Goal: Task Accomplishment & Management: Manage account settings

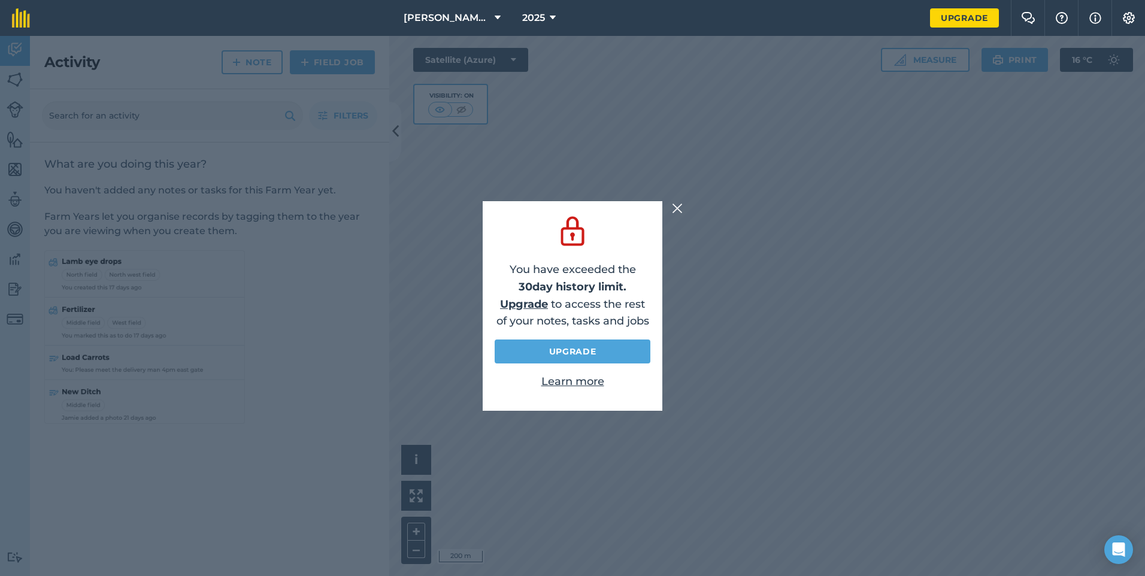
click at [677, 204] on img at bounding box center [677, 208] width 11 height 14
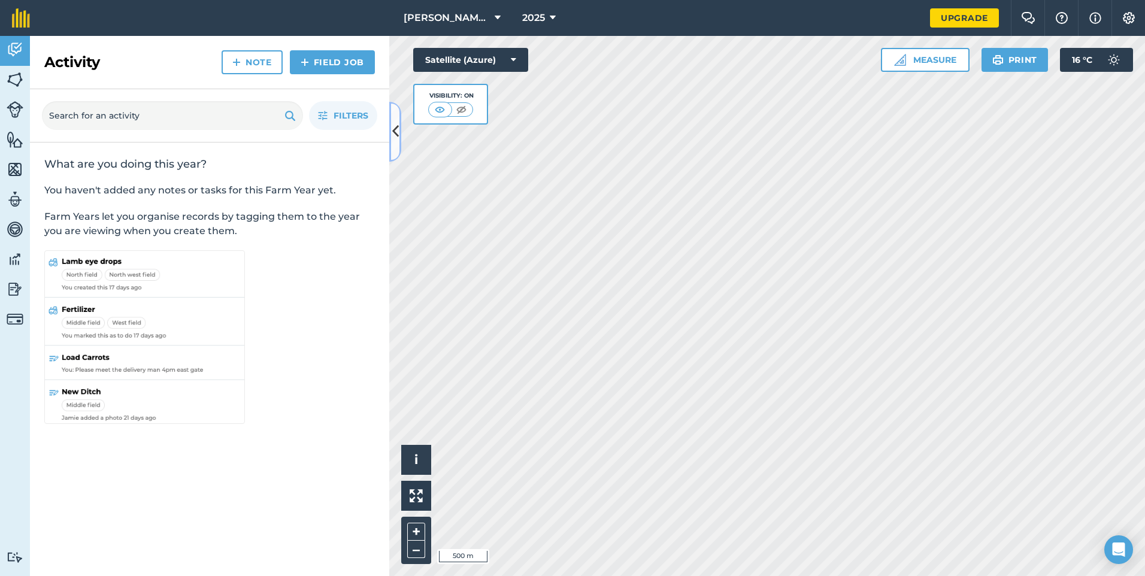
click at [395, 136] on icon at bounding box center [395, 131] width 7 height 21
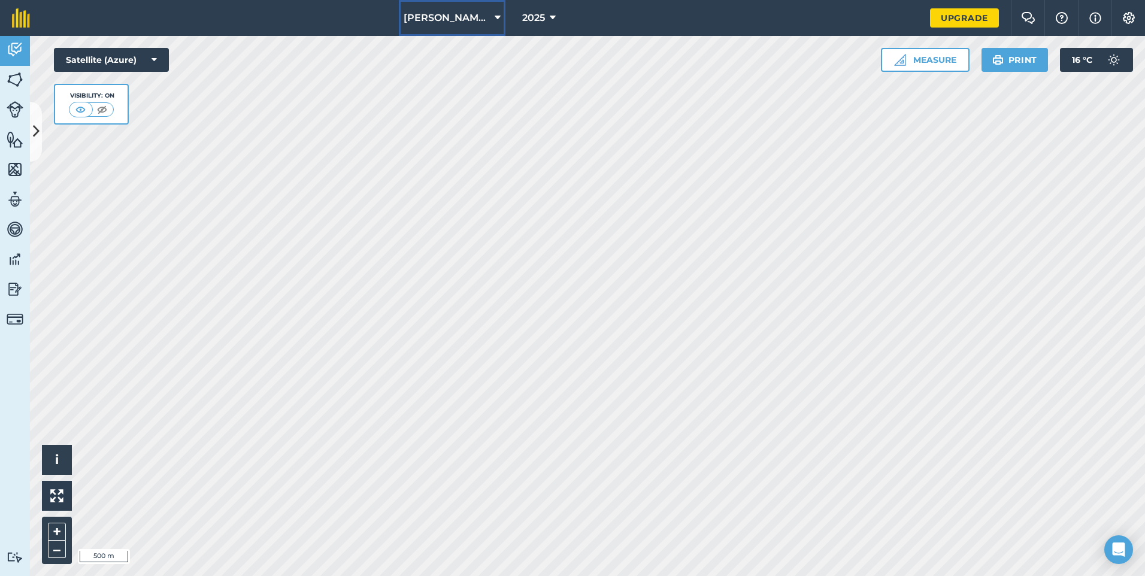
click at [496, 18] on icon at bounding box center [497, 18] width 6 height 14
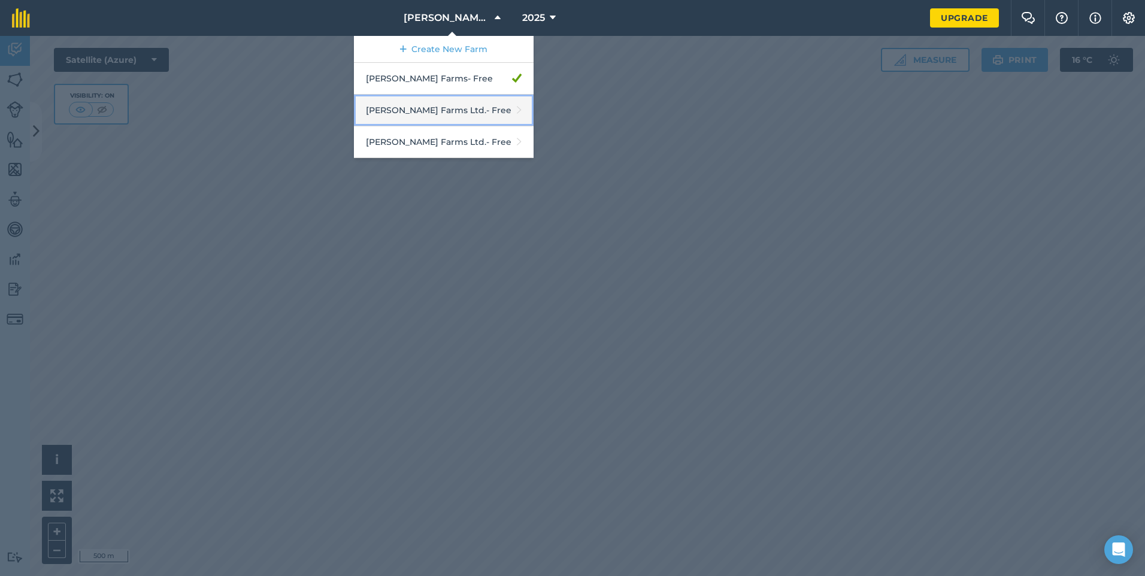
click at [490, 111] on link "[PERSON_NAME] Farms Ltd. - Free" at bounding box center [444, 111] width 180 height 32
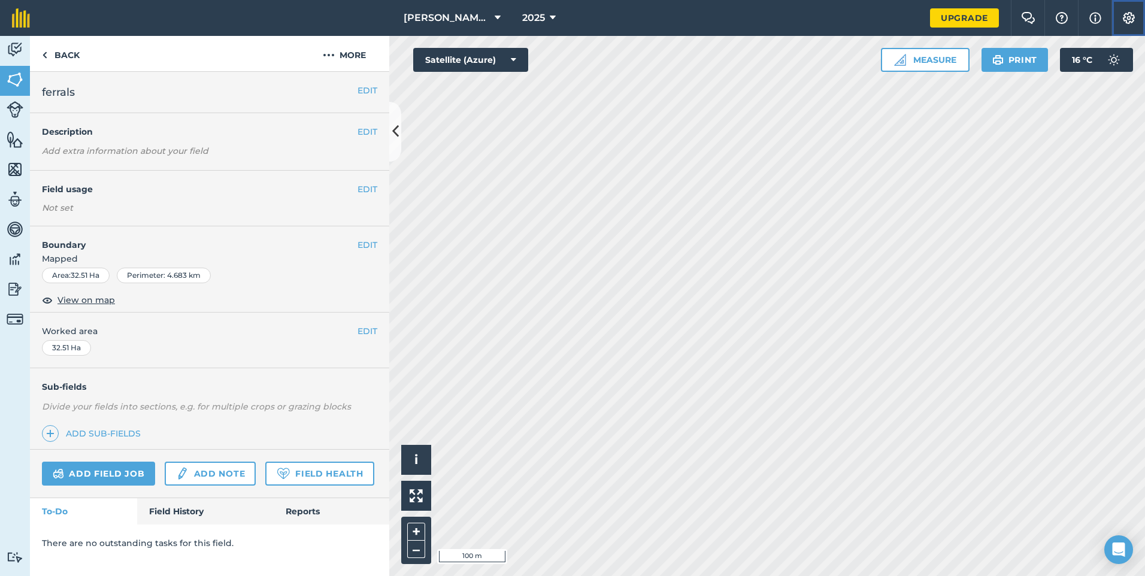
click at [1128, 26] on button "Settings" at bounding box center [1128, 18] width 34 height 36
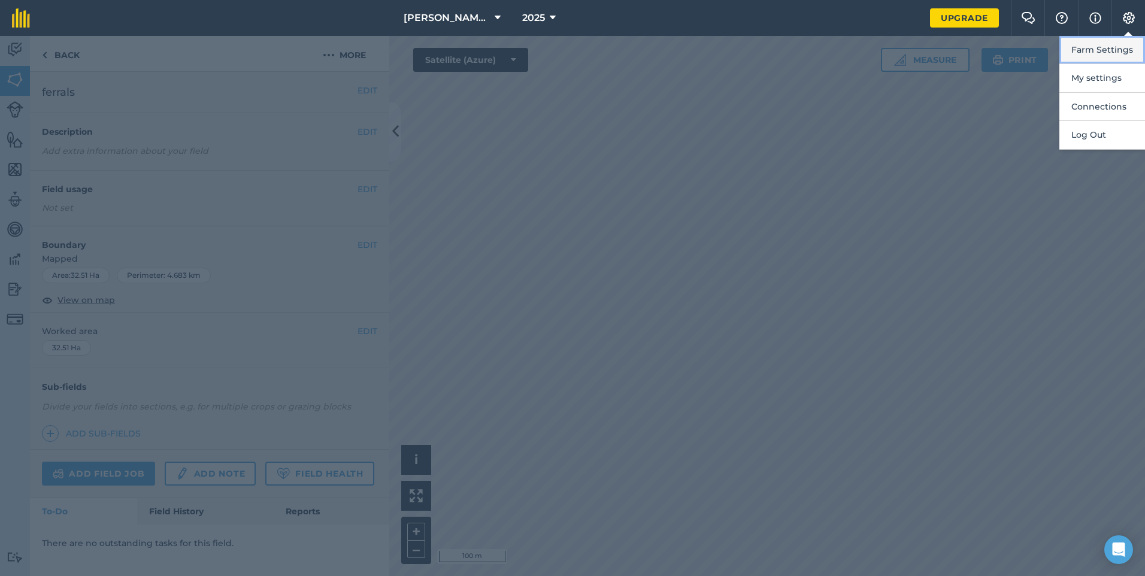
click at [1103, 52] on button "Farm Settings" at bounding box center [1102, 50] width 86 height 28
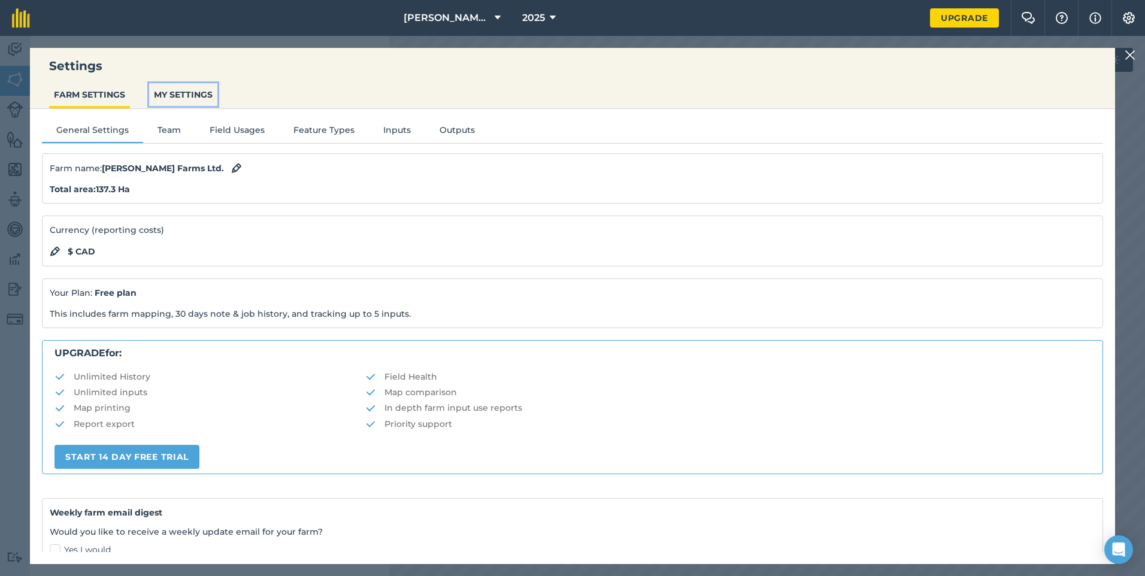
click at [181, 98] on button "MY SETTINGS" at bounding box center [183, 94] width 68 height 23
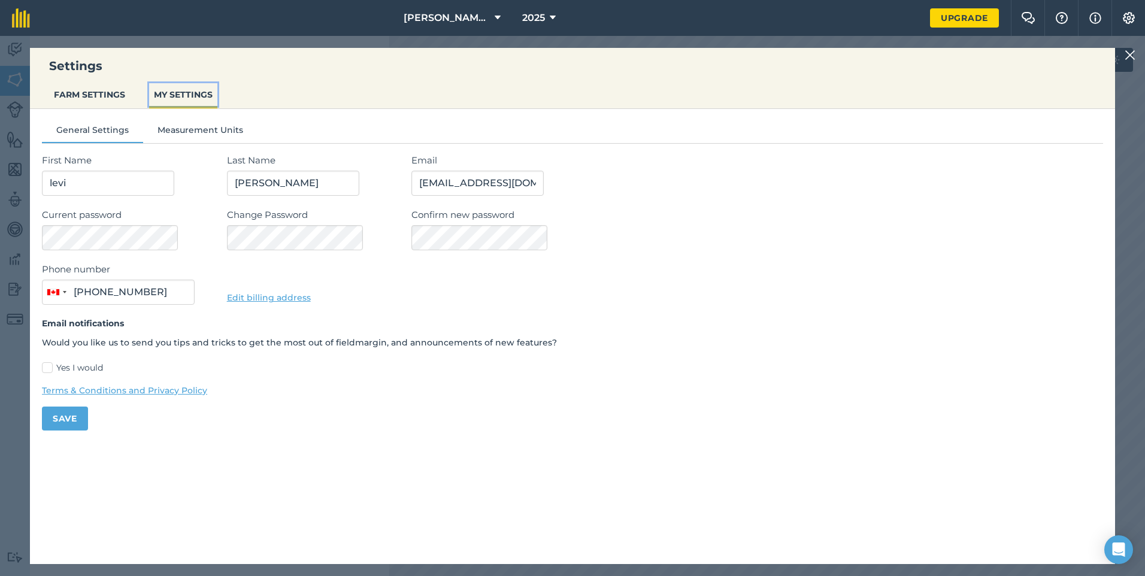
type input "[PHONE_NUMBER]"
click at [203, 131] on button "Measurement Units" at bounding box center [200, 132] width 114 height 18
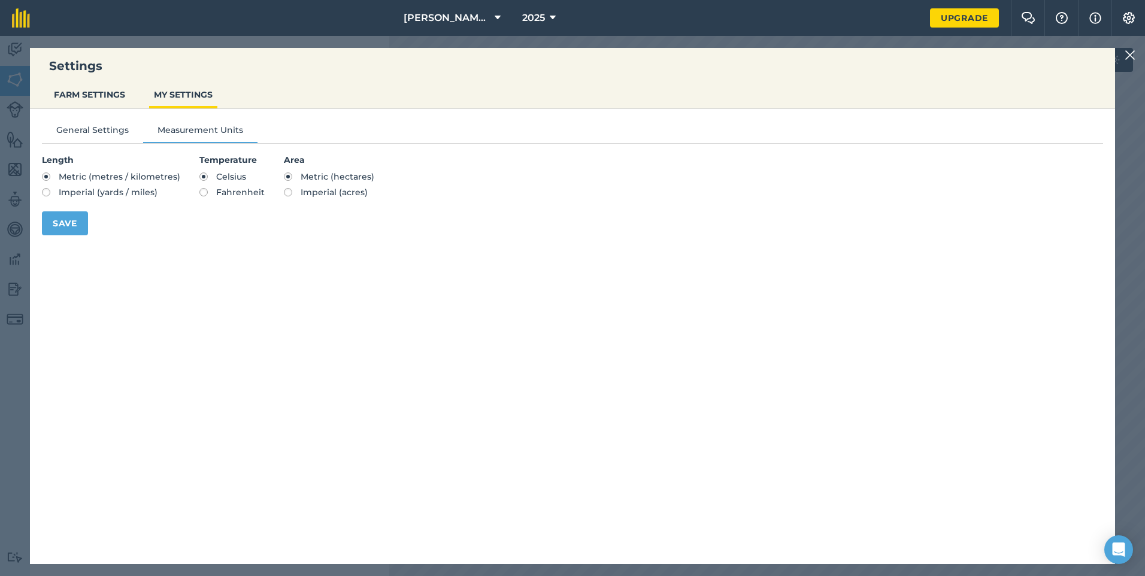
click at [301, 195] on span "Imperial (acres)" at bounding box center [334, 192] width 67 height 11
radio input "true"
radio input "false"
click at [1128, 58] on img at bounding box center [1129, 55] width 11 height 14
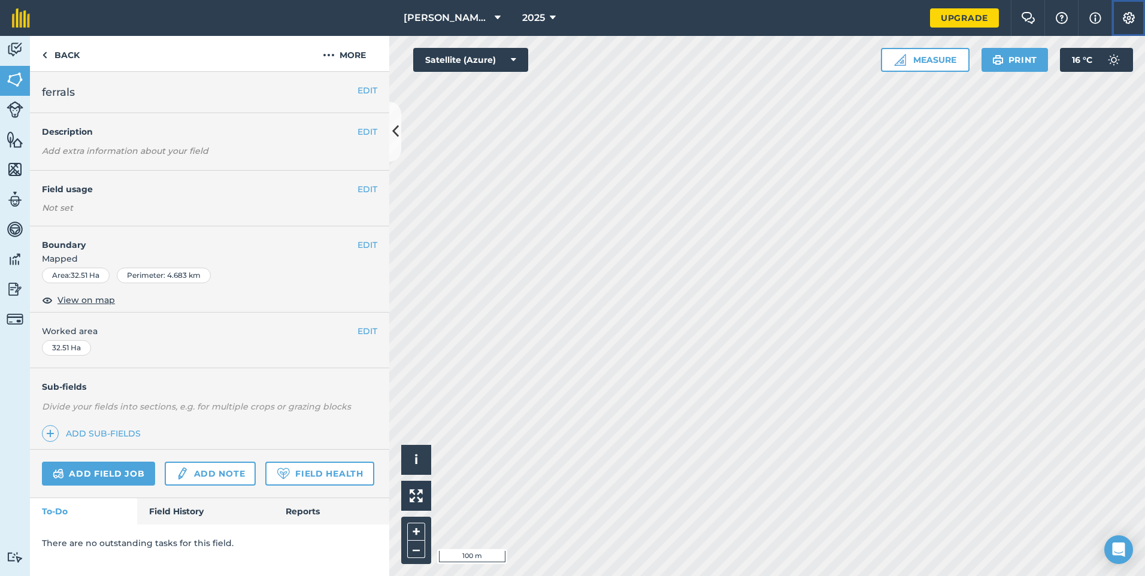
click at [1125, 20] on img at bounding box center [1128, 18] width 14 height 12
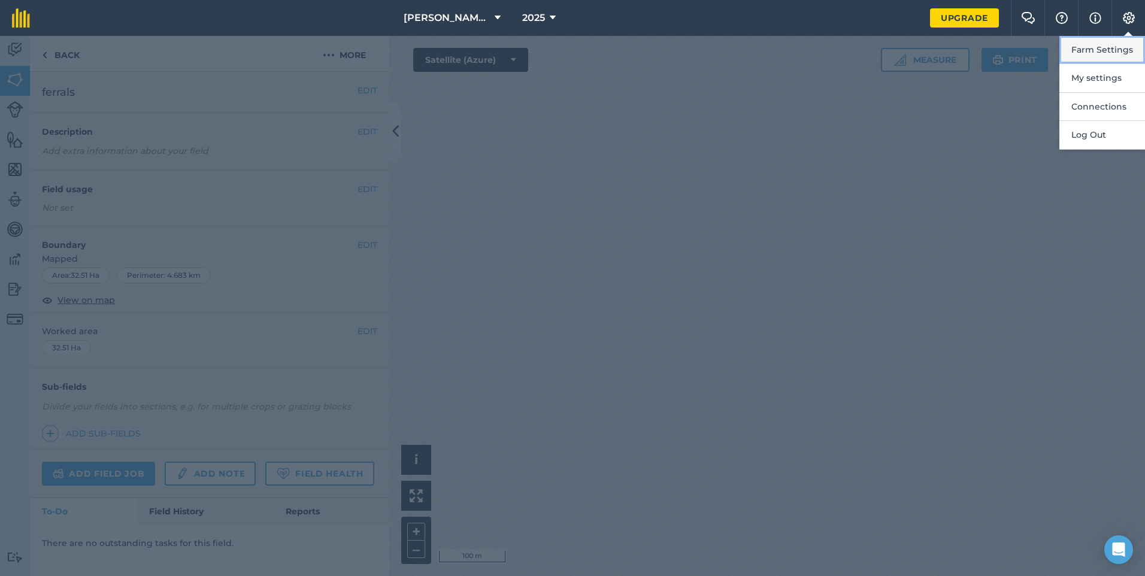
click at [1105, 47] on button "Farm Settings" at bounding box center [1102, 50] width 86 height 28
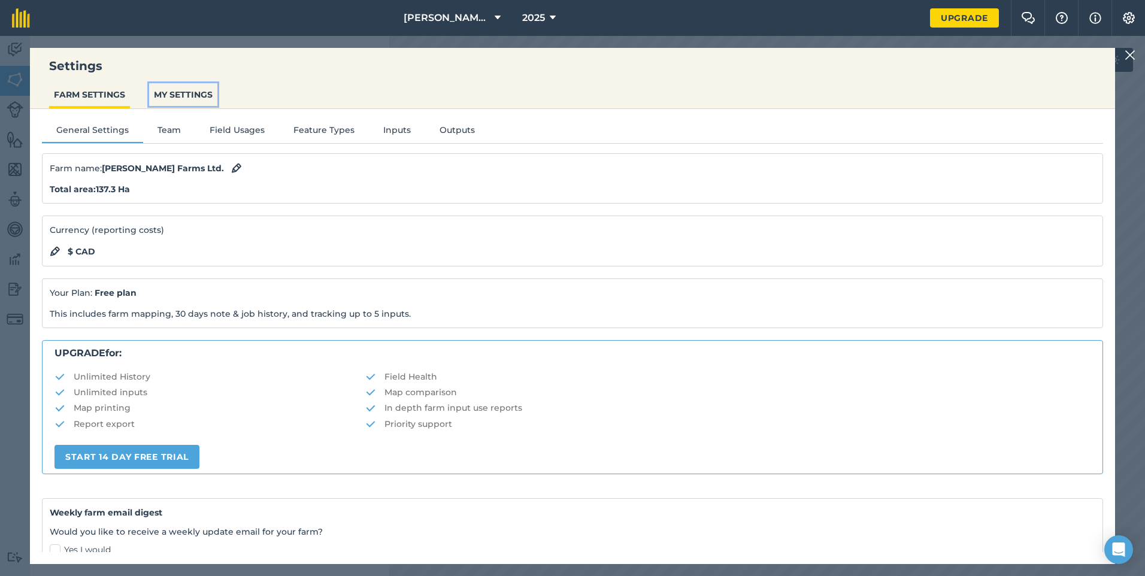
click at [197, 93] on button "MY SETTINGS" at bounding box center [183, 94] width 68 height 23
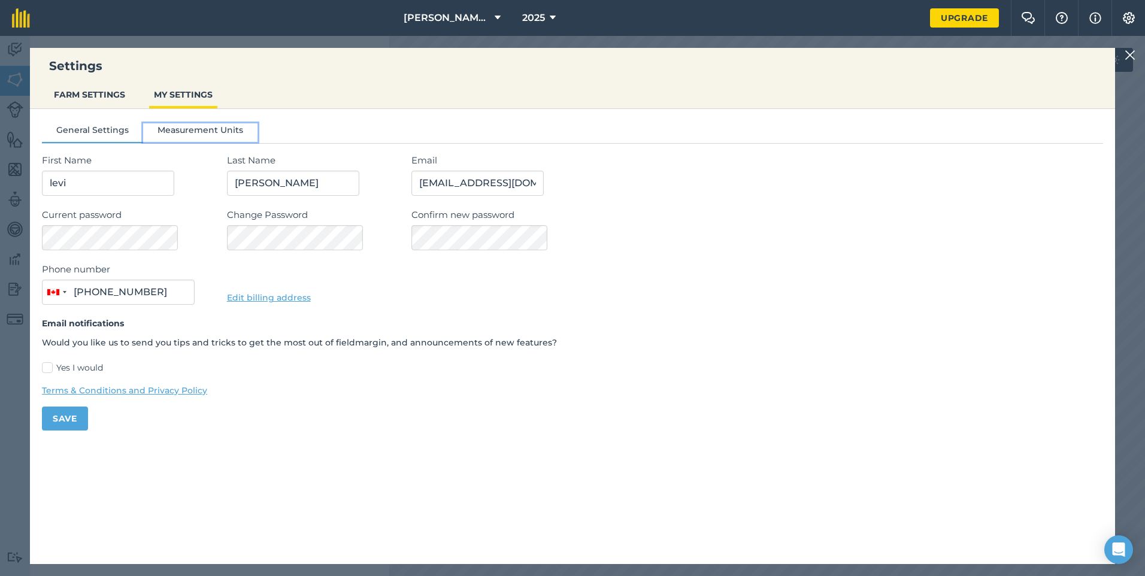
click at [216, 131] on button "Measurement Units" at bounding box center [200, 132] width 114 height 18
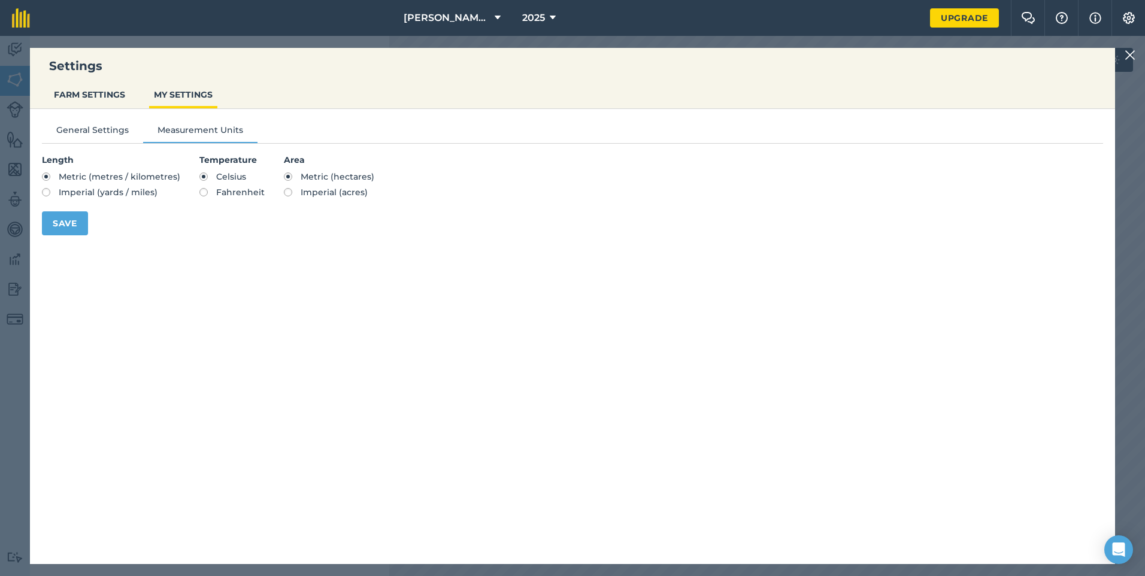
click at [284, 192] on label "Imperial (acres)" at bounding box center [329, 192] width 90 height 8
radio input "true"
radio input "false"
click at [66, 227] on button "Save" at bounding box center [65, 223] width 46 height 24
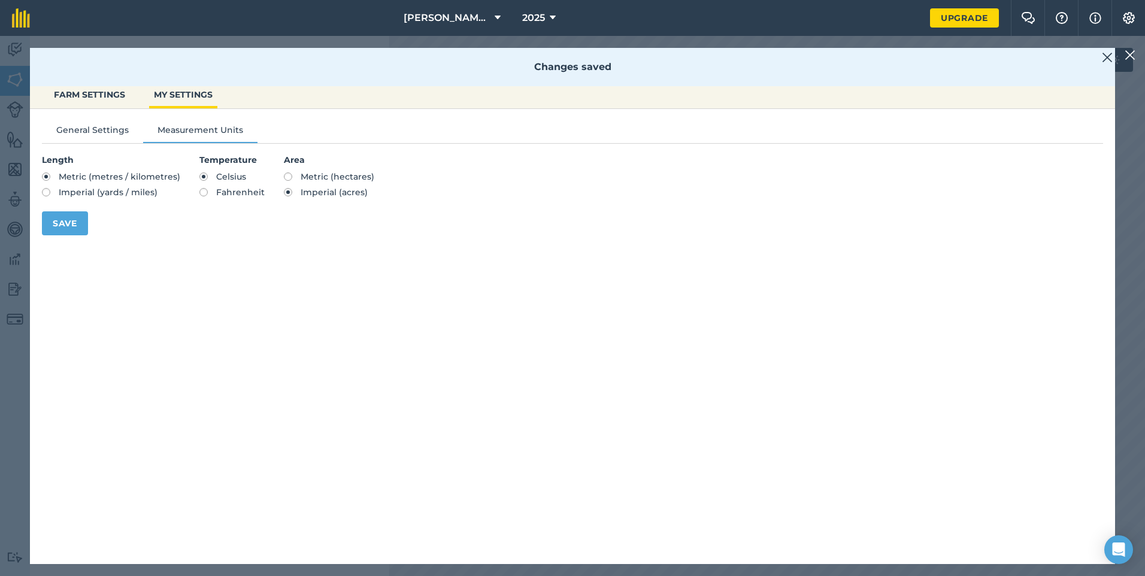
click at [1109, 58] on img at bounding box center [1107, 57] width 11 height 14
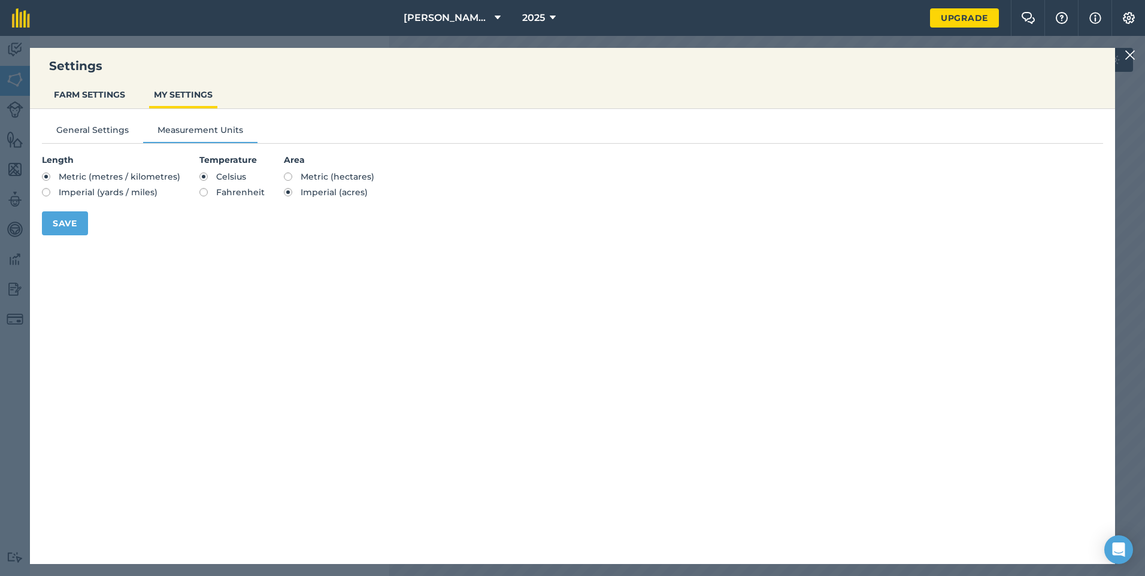
click at [1129, 54] on img at bounding box center [1129, 55] width 11 height 14
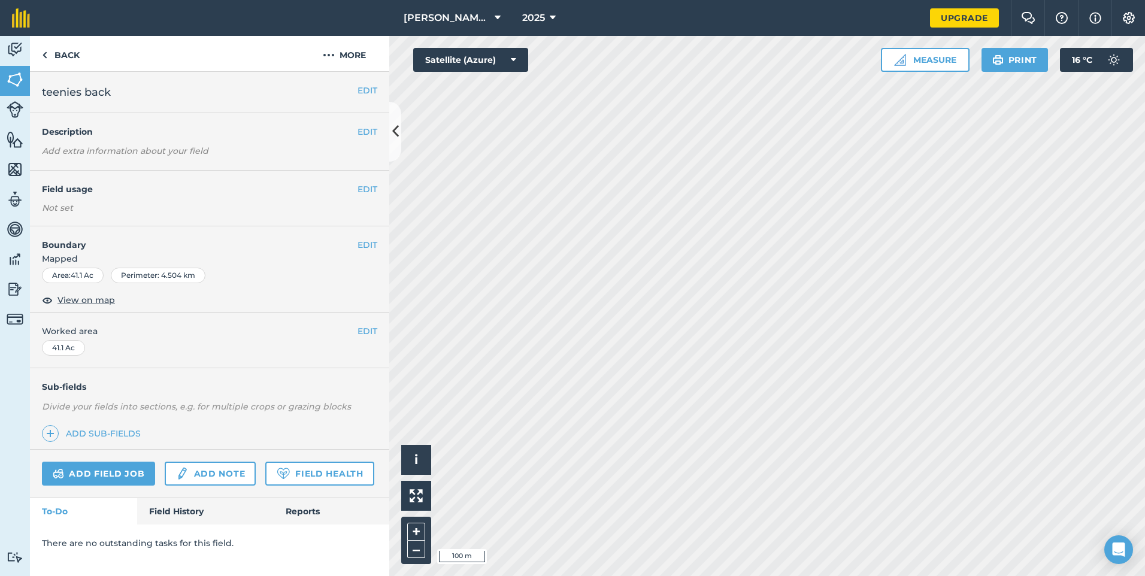
click at [580, 575] on html "[PERSON_NAME] Farms Ltd. 2025 Upgrade Farm Chat Help Info Settings Map printing…" at bounding box center [572, 288] width 1145 height 576
click at [424, 575] on html "[PERSON_NAME] Farms Ltd. 2025 Upgrade Farm Chat Help Info Settings Map printing…" at bounding box center [572, 288] width 1145 height 576
